Goal: Navigation & Orientation: Find specific page/section

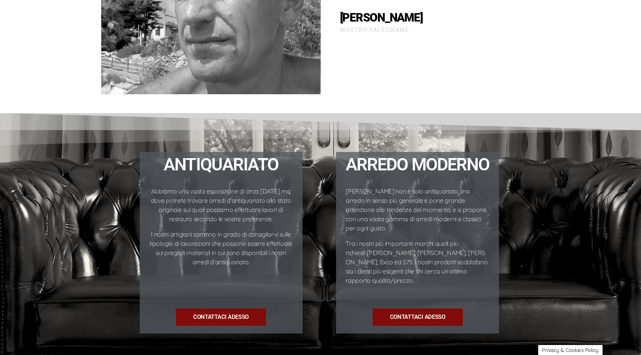
scroll to position [923, 0]
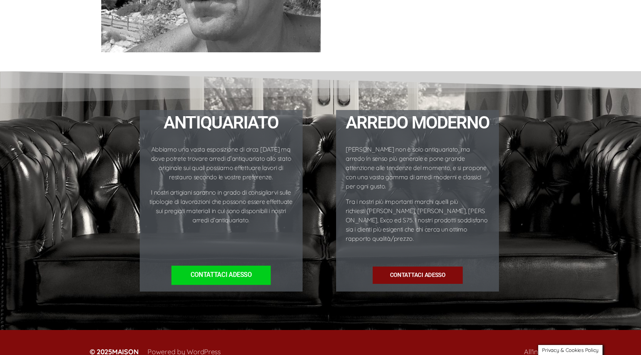
click at [237, 272] on span "Contattaci ADESSO" at bounding box center [221, 275] width 61 height 7
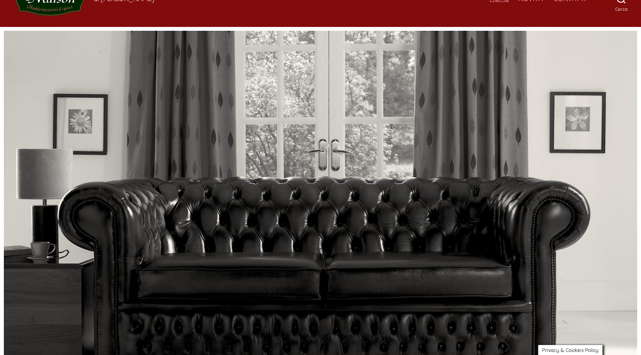
scroll to position [0, 0]
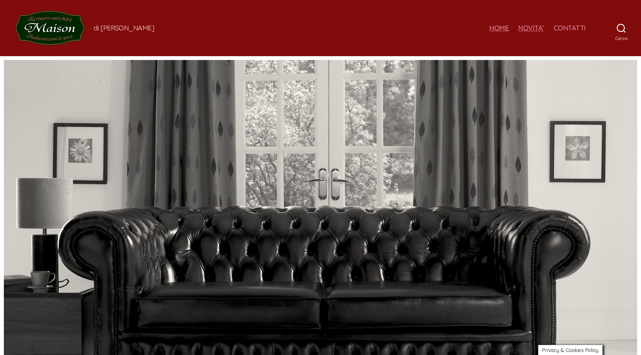
click at [529, 27] on link "NOVITA’" at bounding box center [531, 28] width 26 height 8
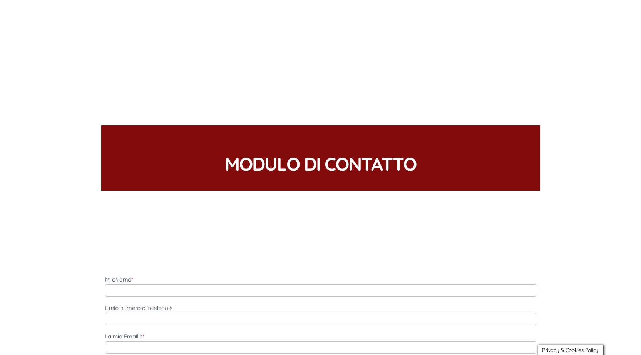
scroll to position [231, 0]
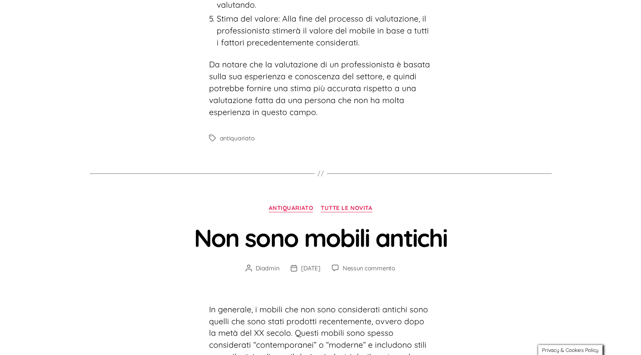
scroll to position [1925, 0]
